Goal: Task Accomplishment & Management: Manage account settings

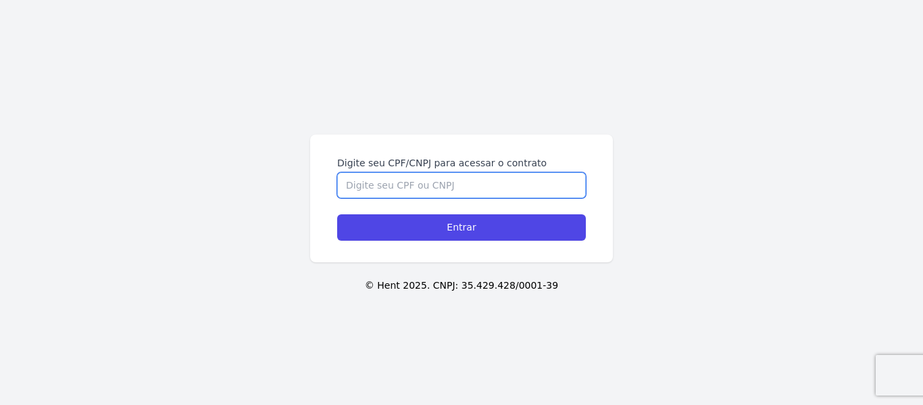
click at [436, 177] on input "Digite seu CPF/CNPJ para acessar o contrato" at bounding box center [461, 185] width 249 height 26
type input "53397627850"
click at [337, 214] on input "Entrar" at bounding box center [461, 227] width 249 height 26
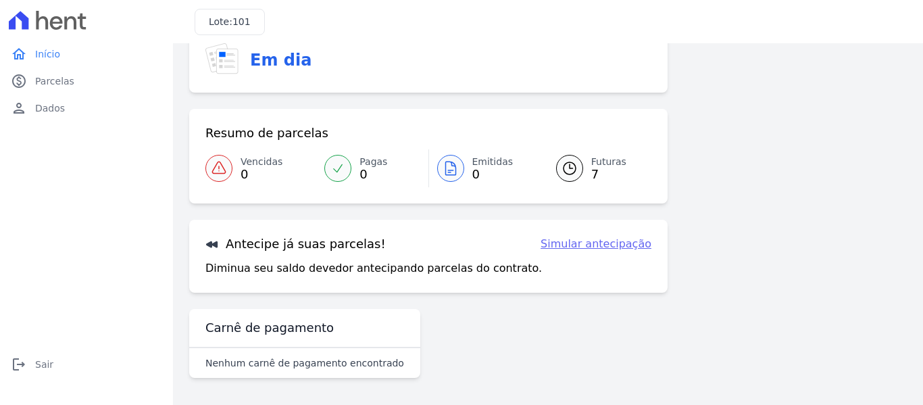
scroll to position [59, 0]
click at [563, 163] on icon at bounding box center [569, 168] width 12 height 12
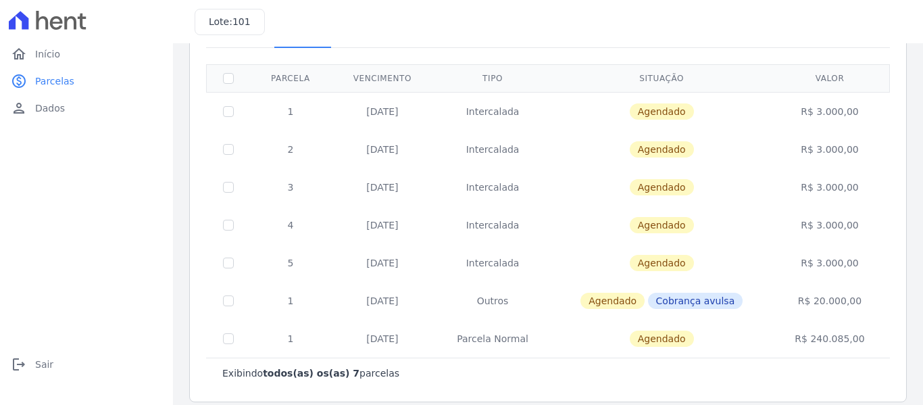
scroll to position [105, 0]
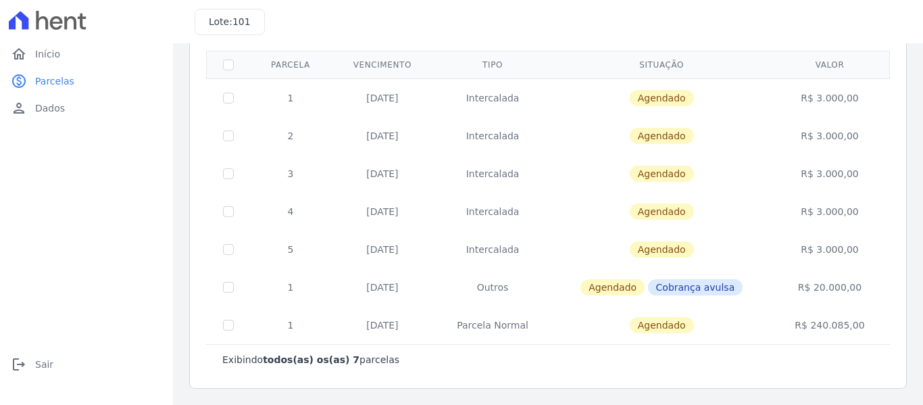
click at [657, 380] on div "0 selecionada(s) Exibindo todos(as) os(as) 7 parcelas [GEOGRAPHIC_DATA] Vencime…" at bounding box center [547, 207] width 689 height 350
click at [224, 99] on input "checkbox" at bounding box center [228, 98] width 11 height 11
checkbox input "true"
click at [228, 136] on input "checkbox" at bounding box center [228, 135] width 11 height 11
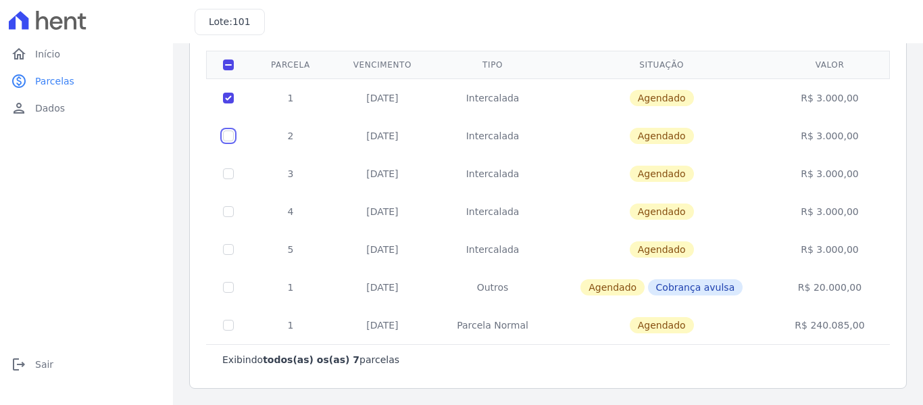
checkbox input "true"
click at [228, 66] on input "checkbox" at bounding box center [228, 64] width 11 height 11
checkbox input "false"
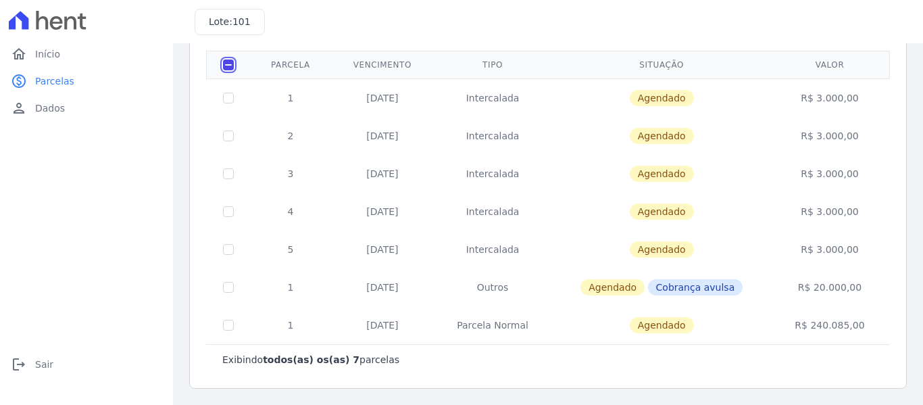
click at [228, 66] on input "checkbox" at bounding box center [228, 64] width 11 height 11
checkbox input "true"
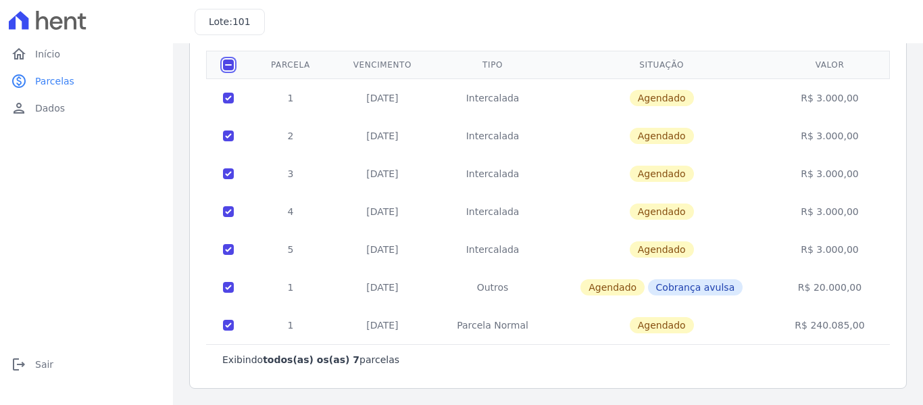
checkbox input "true"
click at [228, 66] on input "checkbox" at bounding box center [228, 64] width 11 height 11
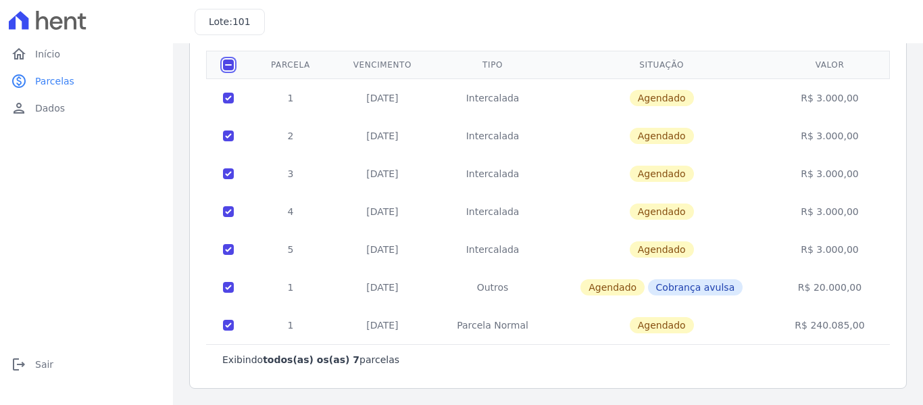
checkbox input "false"
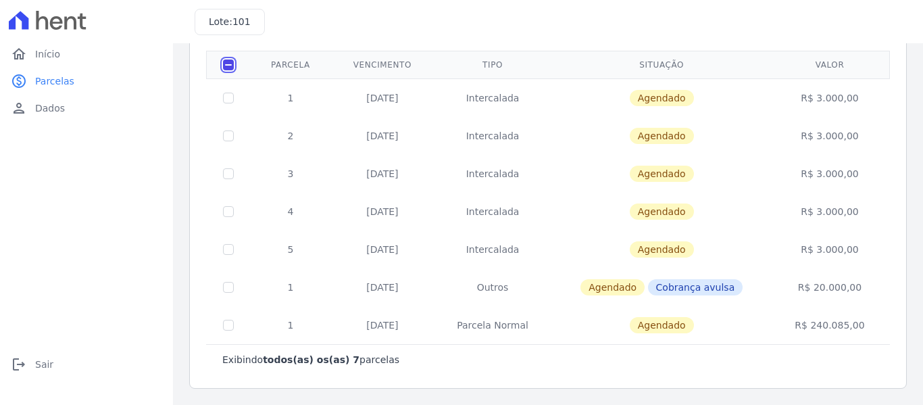
checkbox input "false"
